Goal: Feedback & Contribution: Submit feedback/report problem

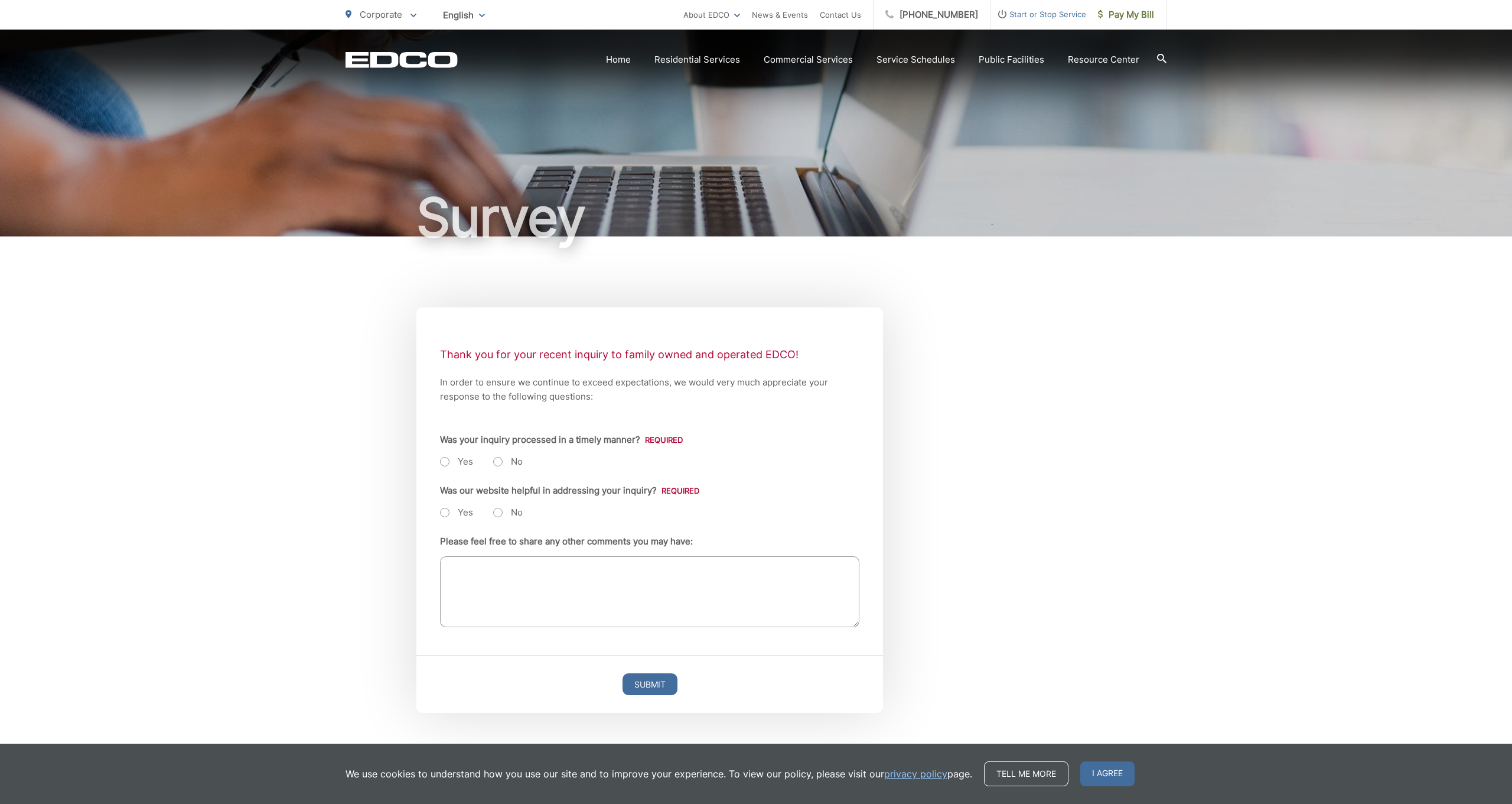
click at [443, 460] on label "Yes" at bounding box center [457, 461] width 34 height 12
radio input "true"
click at [446, 510] on label "Yes" at bounding box center [457, 512] width 34 height 12
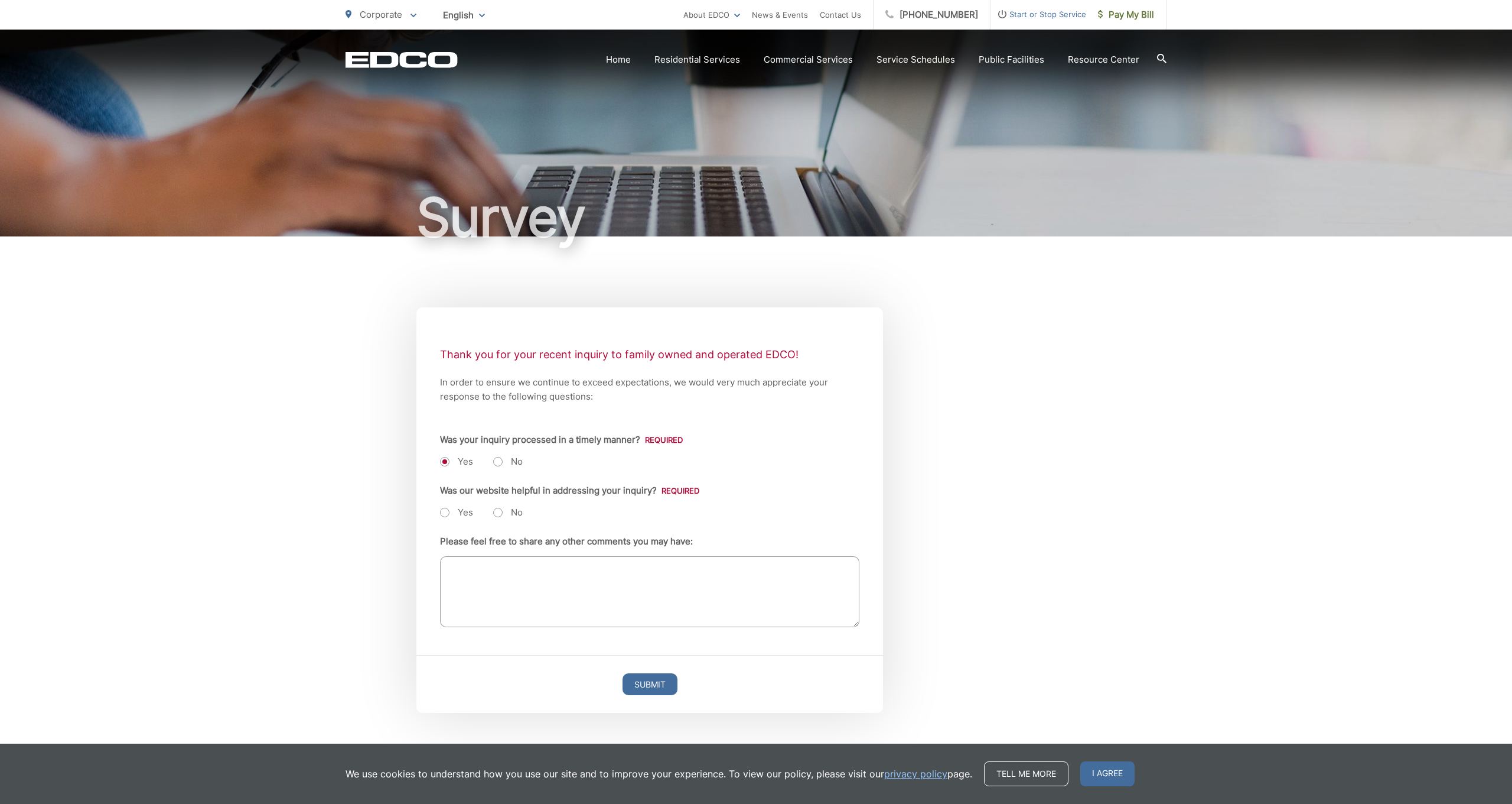
radio input "true"
drag, startPoint x: 454, startPoint y: 568, endPoint x: 471, endPoint y: 567, distance: 17.0
click at [457, 567] on textarea "Please feel free to share any other comments you may have:" at bounding box center [650, 592] width 419 height 71
type textarea "I have used your service for decades now and I am very happy with the service I…"
click at [644, 653] on input "Submit" at bounding box center [650, 684] width 55 height 22
